Goal: Task Accomplishment & Management: Complete application form

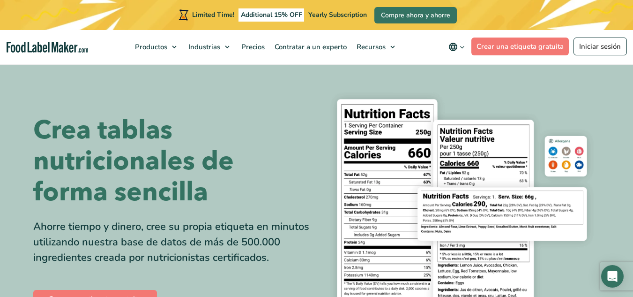
scroll to position [69, 0]
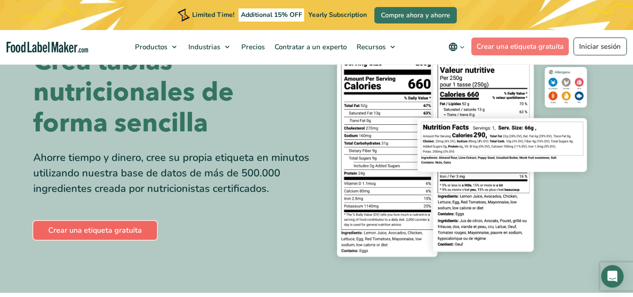
click at [129, 227] on link "Crear una etiqueta gratuita" at bounding box center [95, 230] width 124 height 19
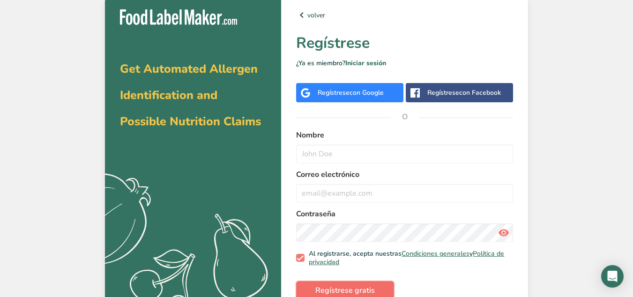
click at [356, 287] on span "Regístrese gratis" at bounding box center [345, 290] width 60 height 11
